Goal: Task Accomplishment & Management: Use online tool/utility

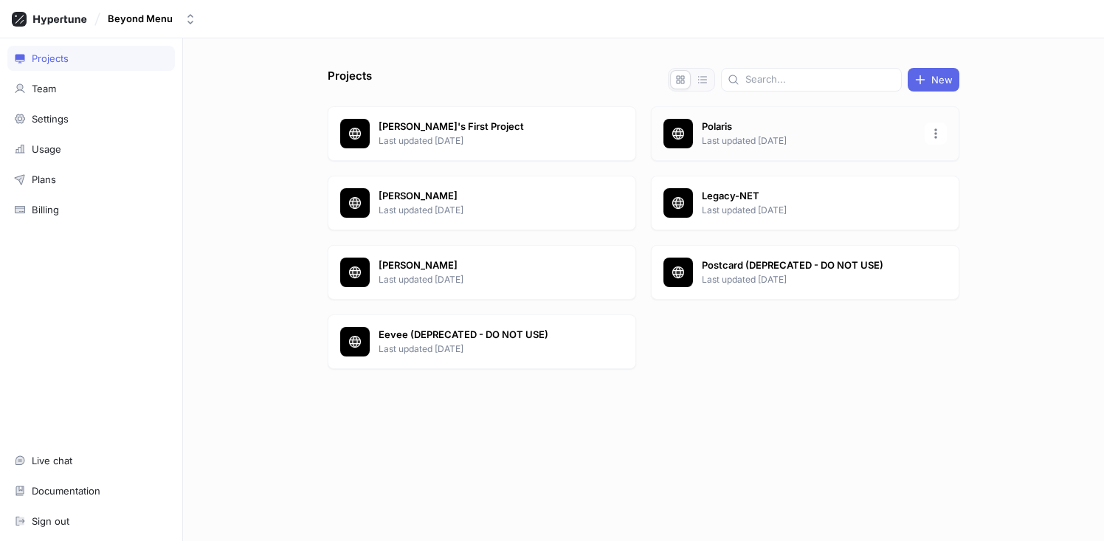
click at [737, 128] on p "Polaris" at bounding box center [809, 127] width 214 height 15
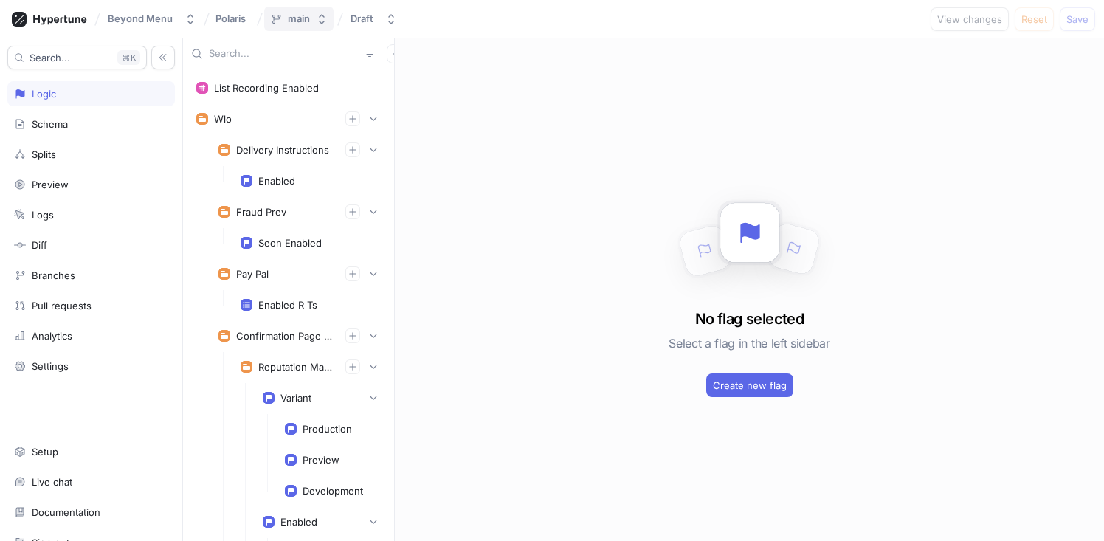
click at [293, 18] on div "main" at bounding box center [299, 19] width 22 height 13
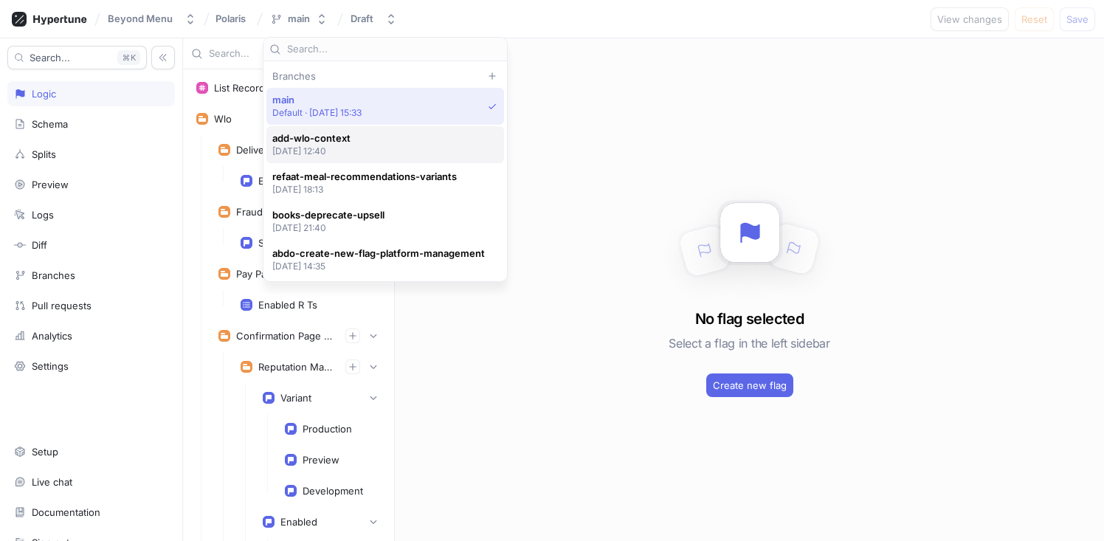
click at [337, 150] on p "[DATE] 12:40" at bounding box center [311, 151] width 78 height 13
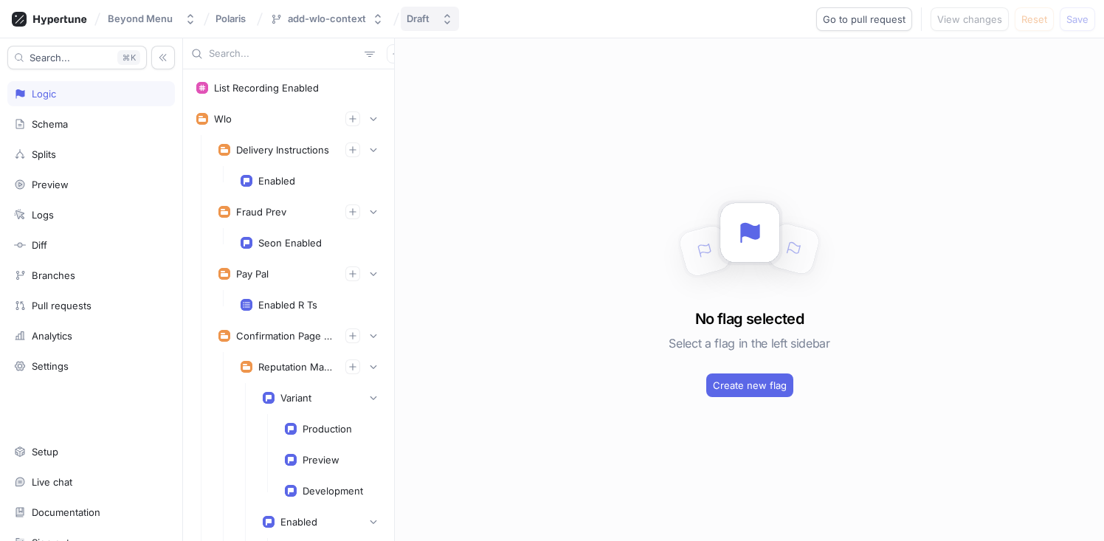
click at [422, 19] on div "Draft" at bounding box center [418, 19] width 23 height 13
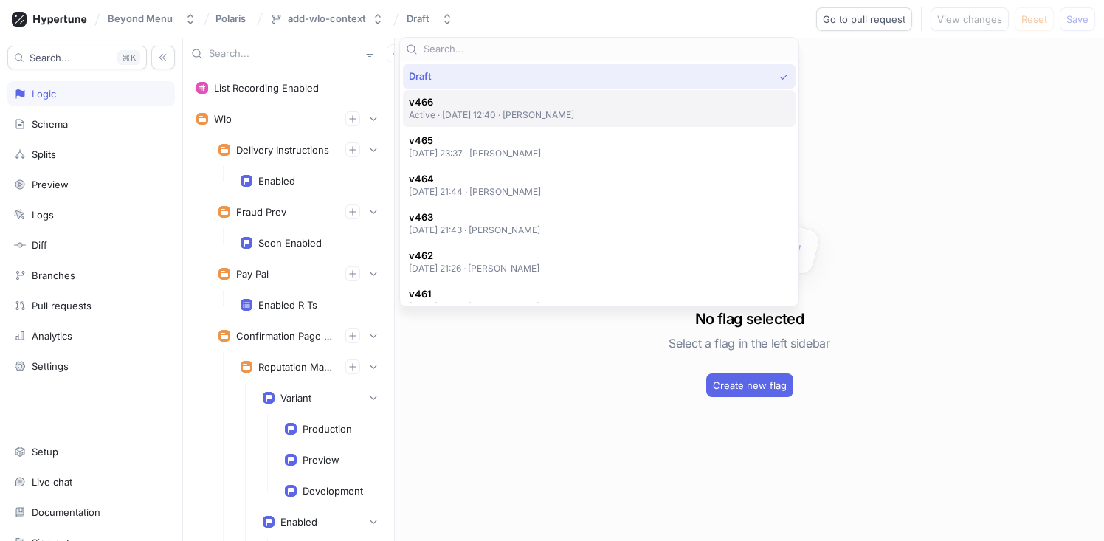
click at [472, 109] on p "Active ‧ [DATE] 12:40 ‧ [PERSON_NAME]" at bounding box center [492, 115] width 166 height 13
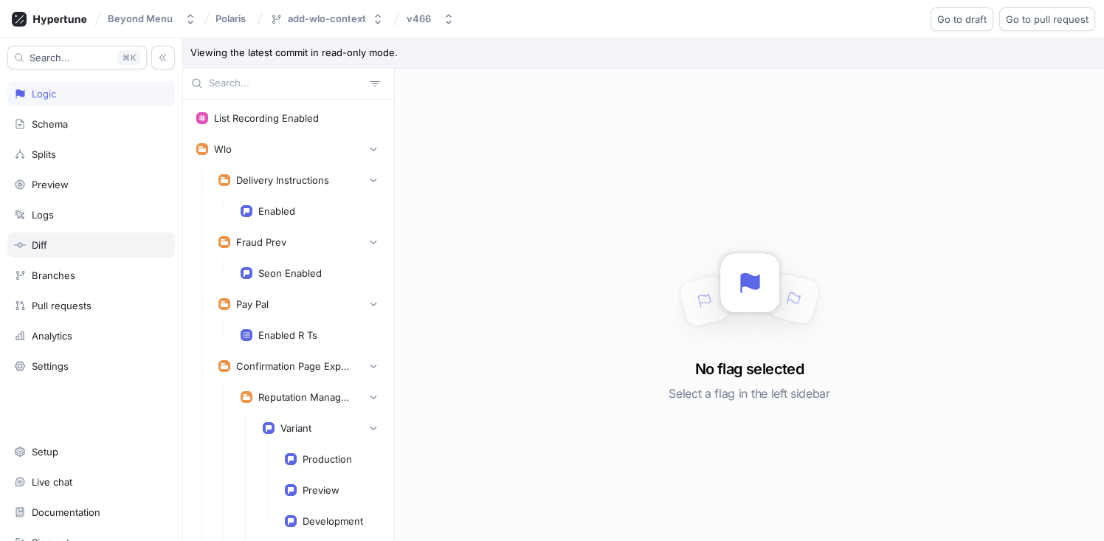
click at [60, 244] on div "Diff" at bounding box center [91, 245] width 154 height 12
